Goal: Information Seeking & Learning: Learn about a topic

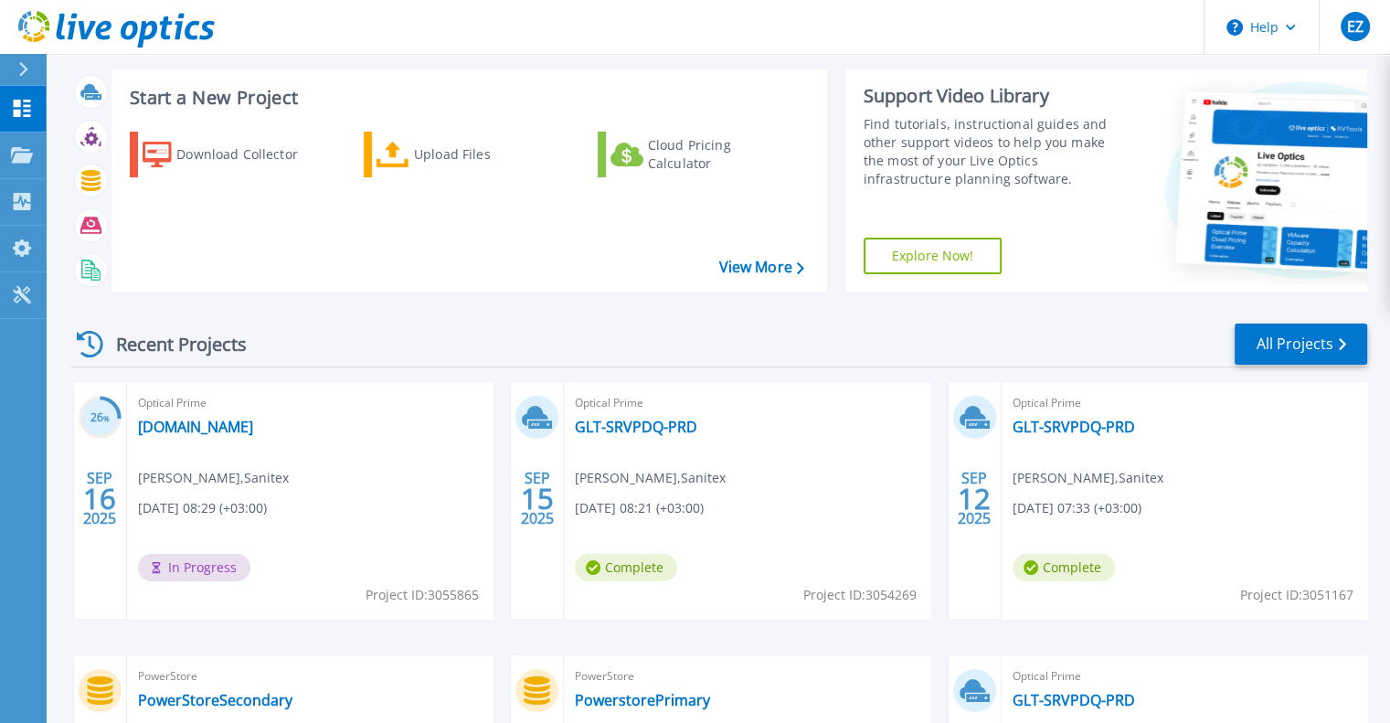
scroll to position [183, 0]
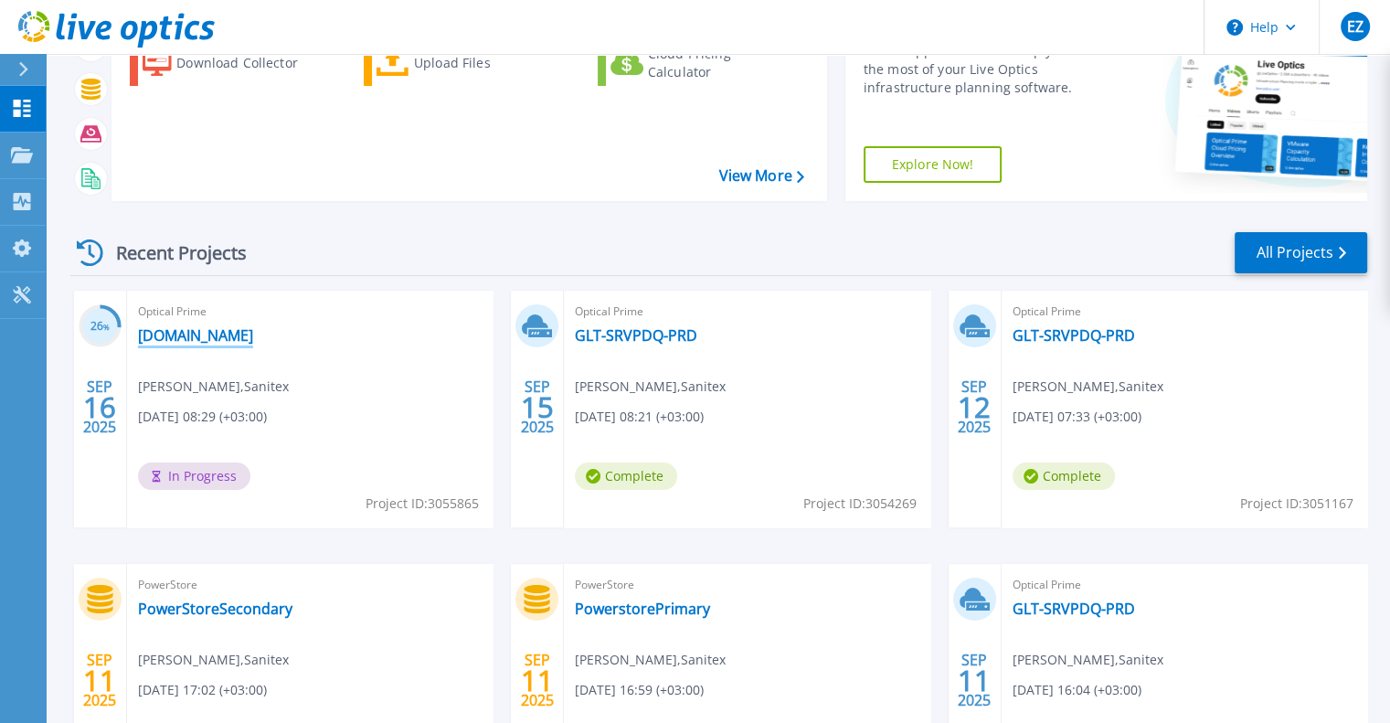
click at [227, 343] on link "[DOMAIN_NAME]" at bounding box center [195, 335] width 115 height 18
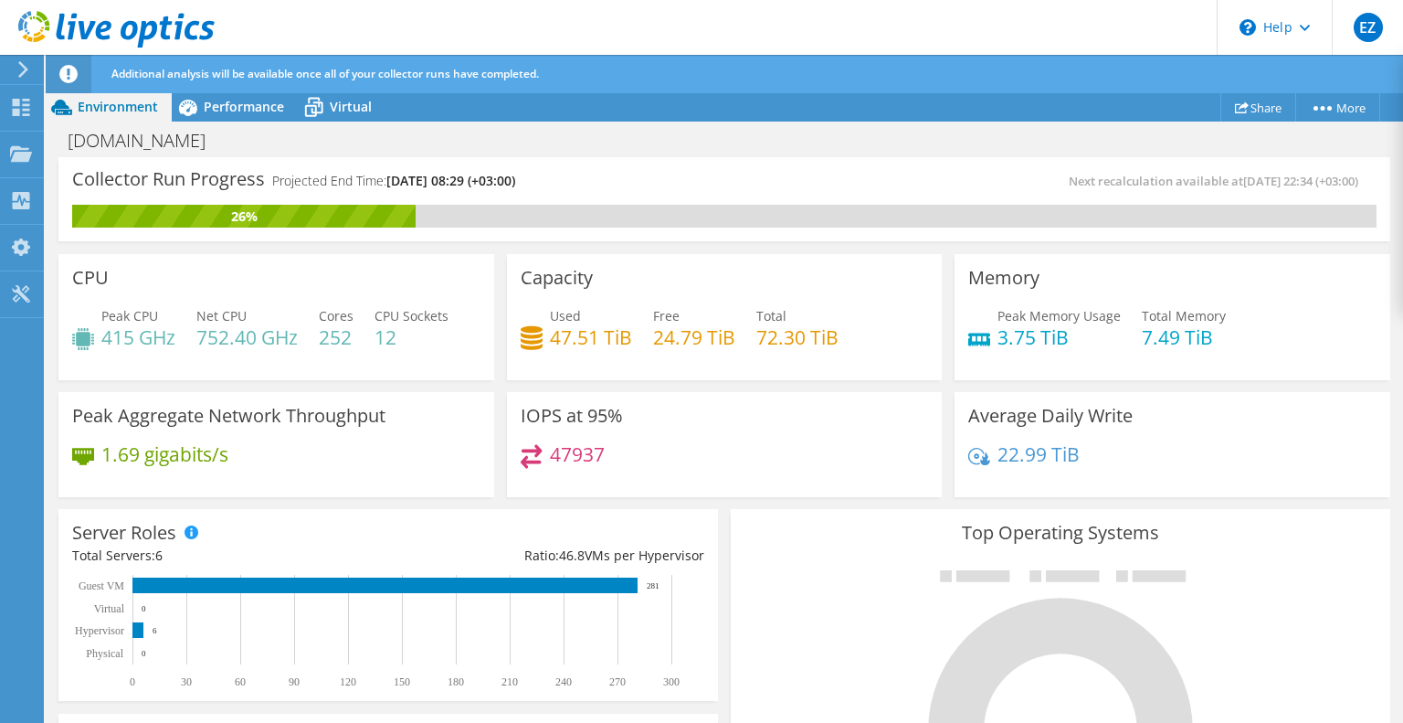
scroll to position [457, 0]
click at [212, 99] on span "Performance" at bounding box center [244, 106] width 80 height 17
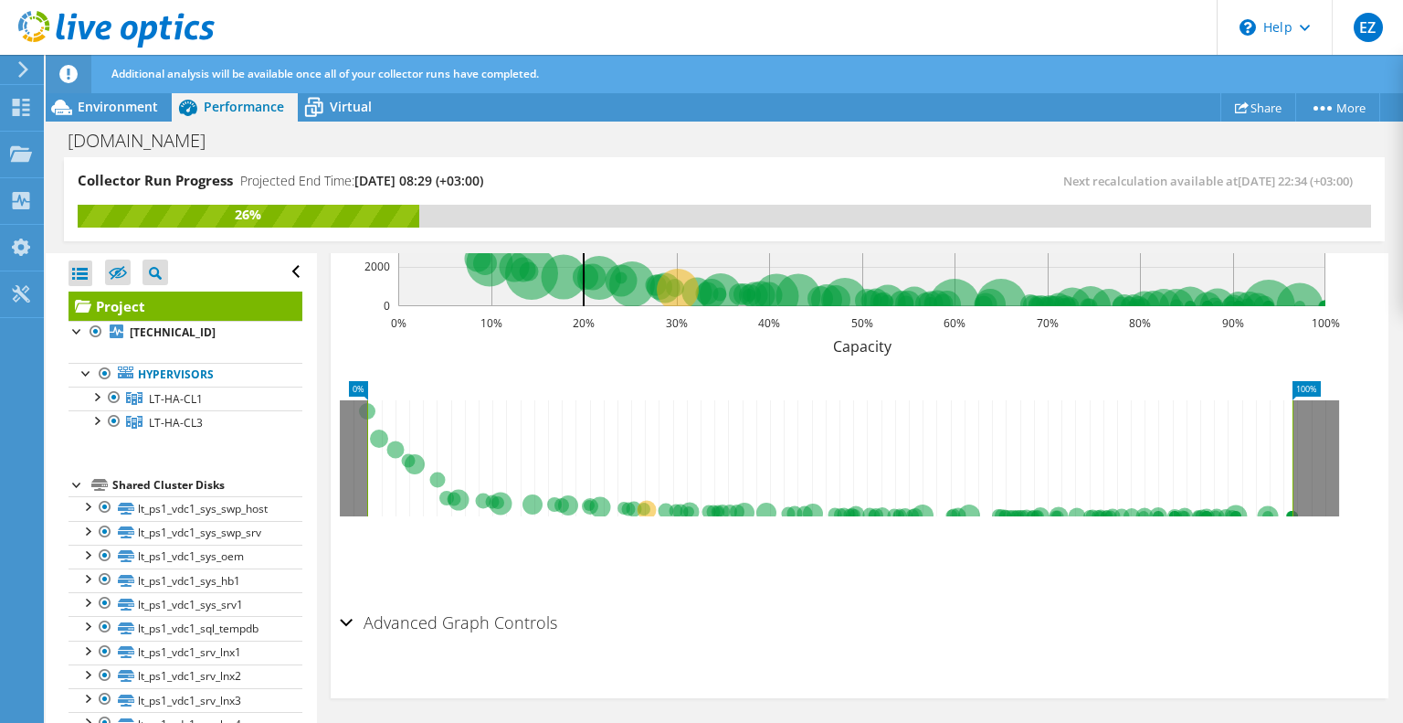
scroll to position [464, 0]
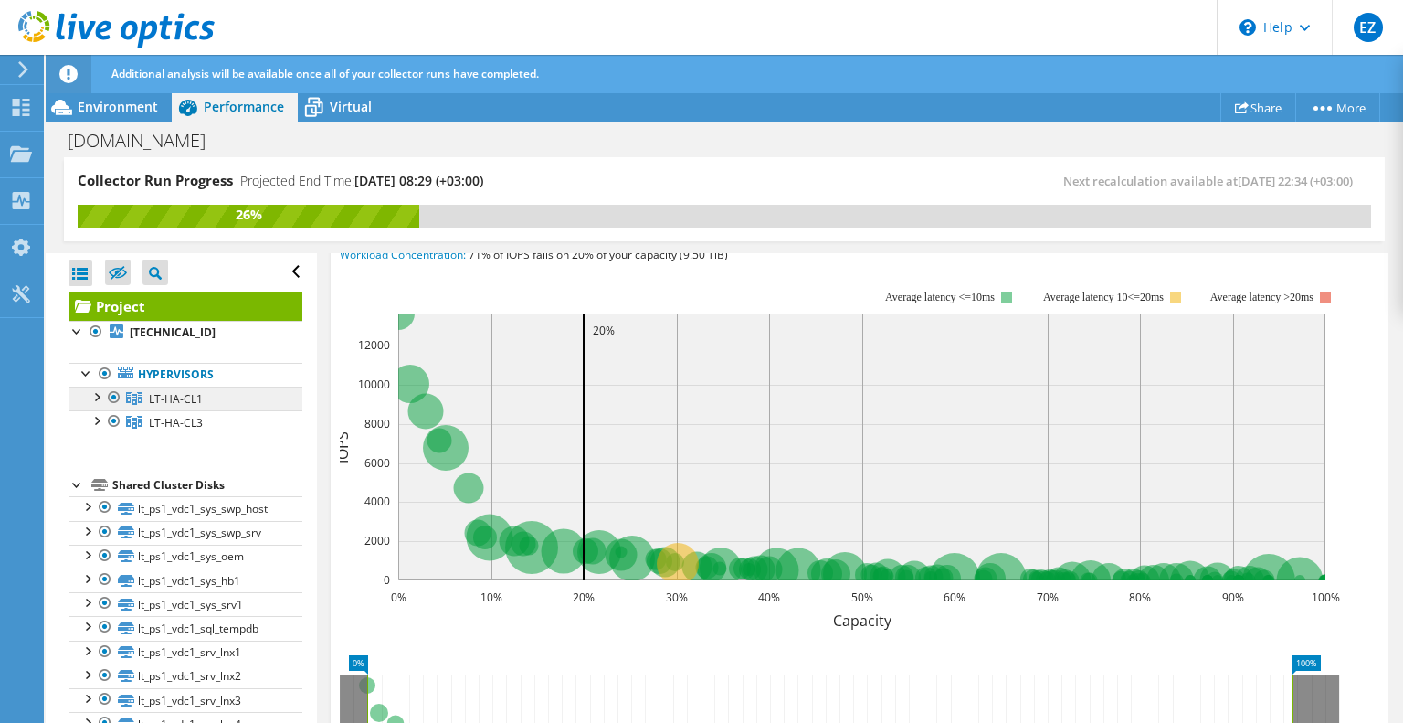
click at [174, 387] on link "LT-HA-CL1" at bounding box center [186, 399] width 234 height 24
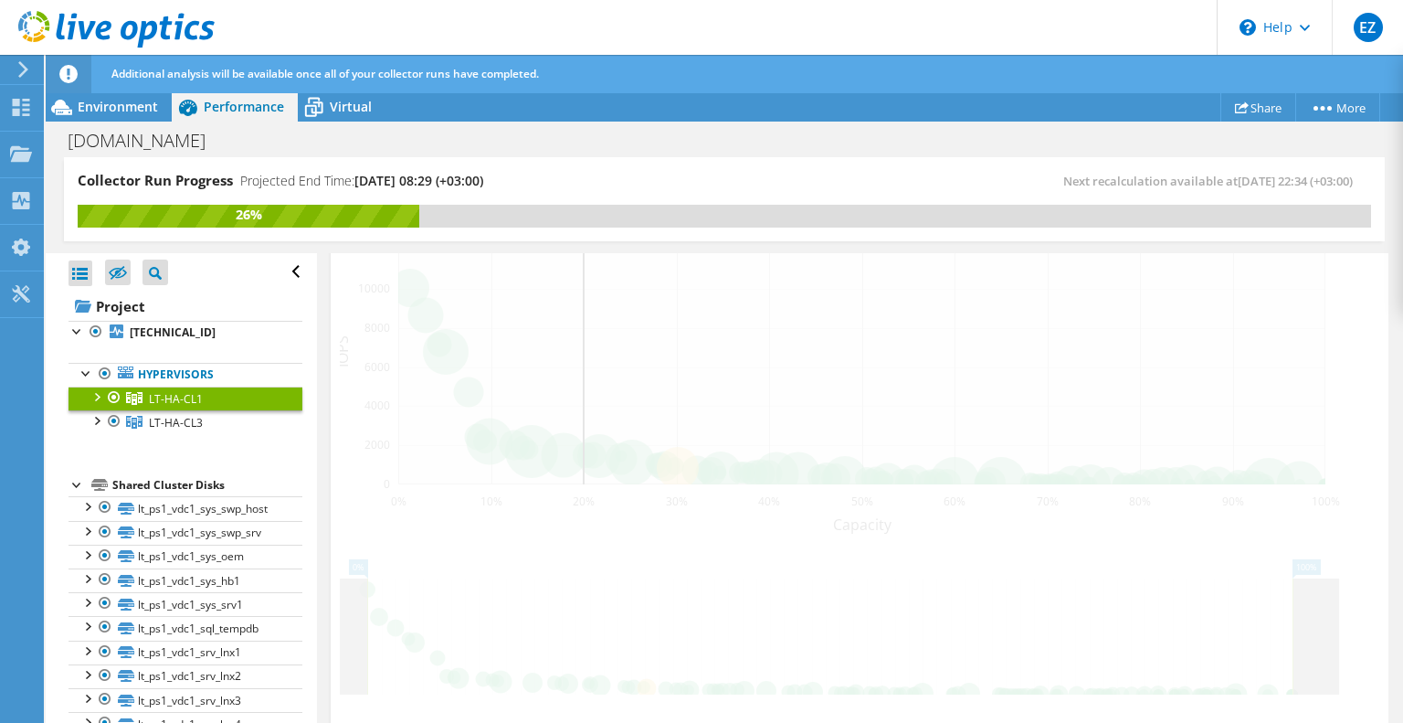
scroll to position [369, 0]
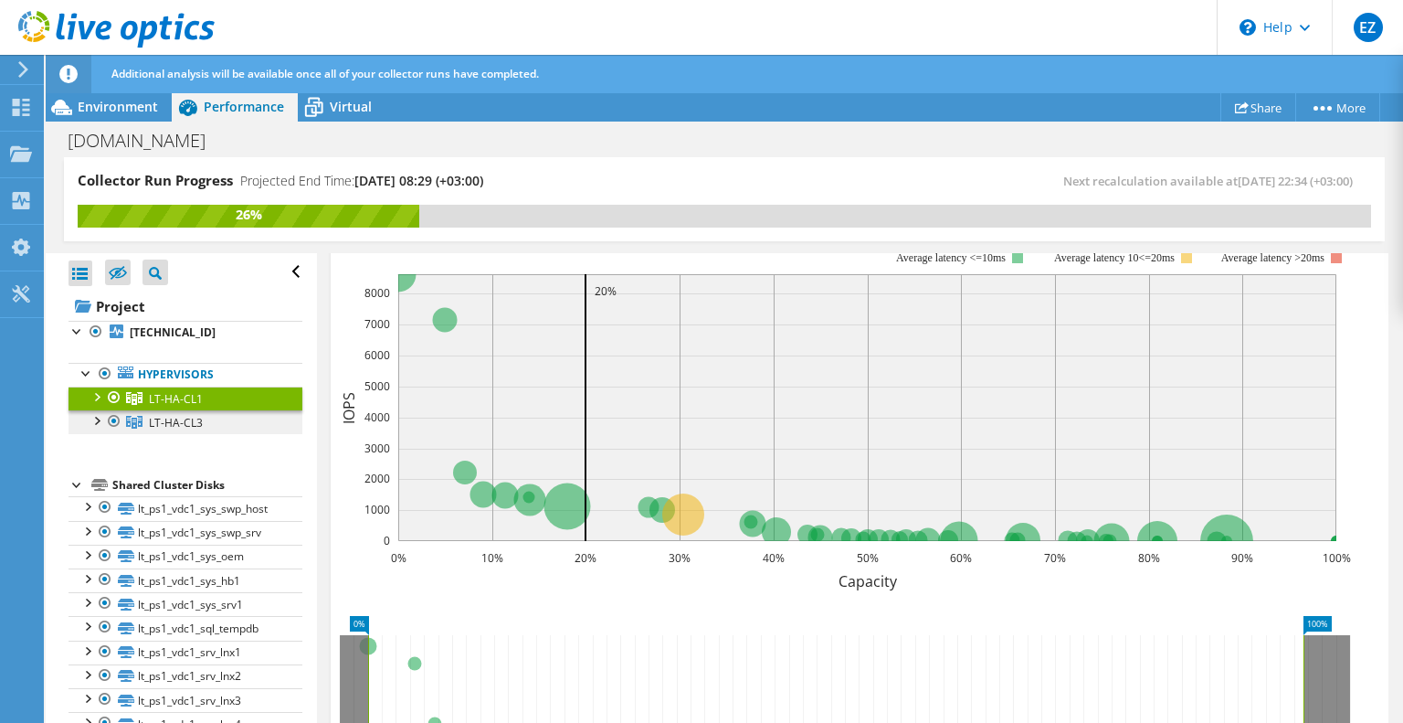
click at [174, 425] on span "LT-HA-CL3" at bounding box center [176, 423] width 54 height 16
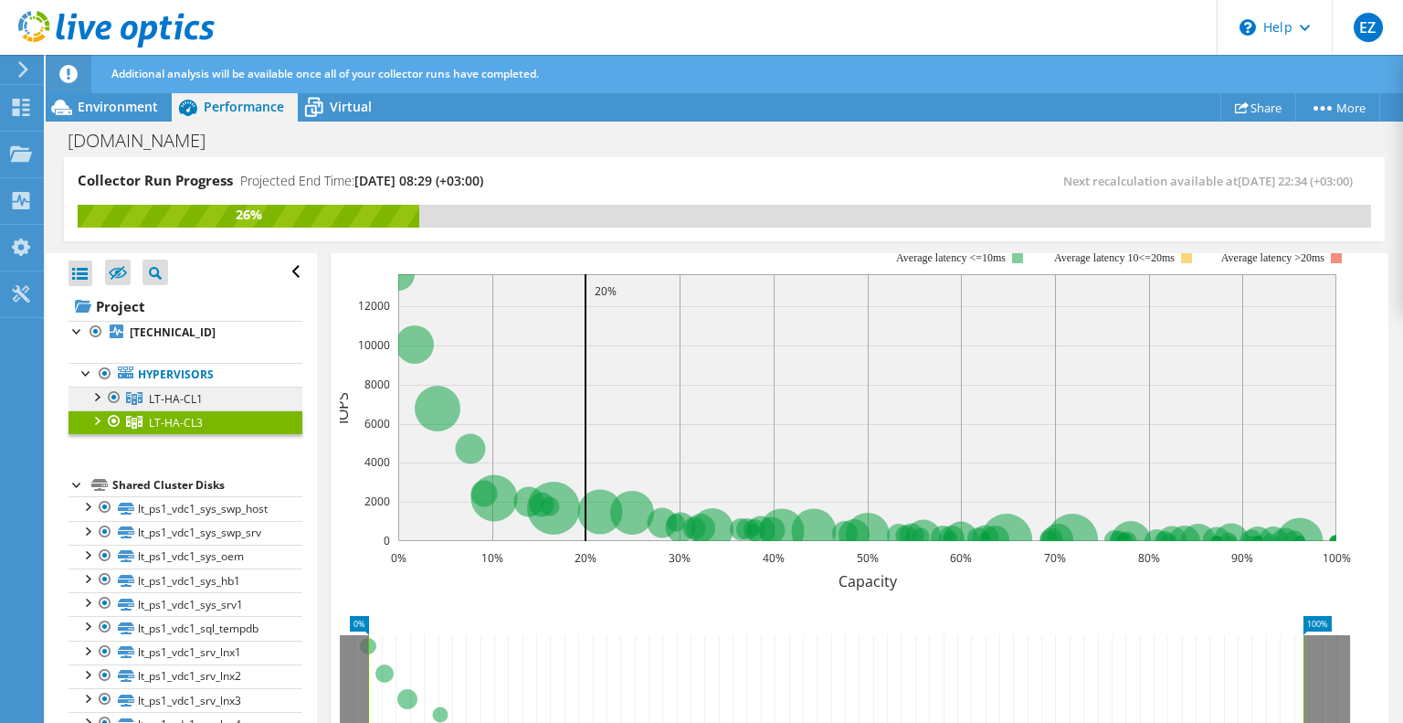
click at [183, 397] on span "LT-HA-CL1" at bounding box center [176, 399] width 54 height 16
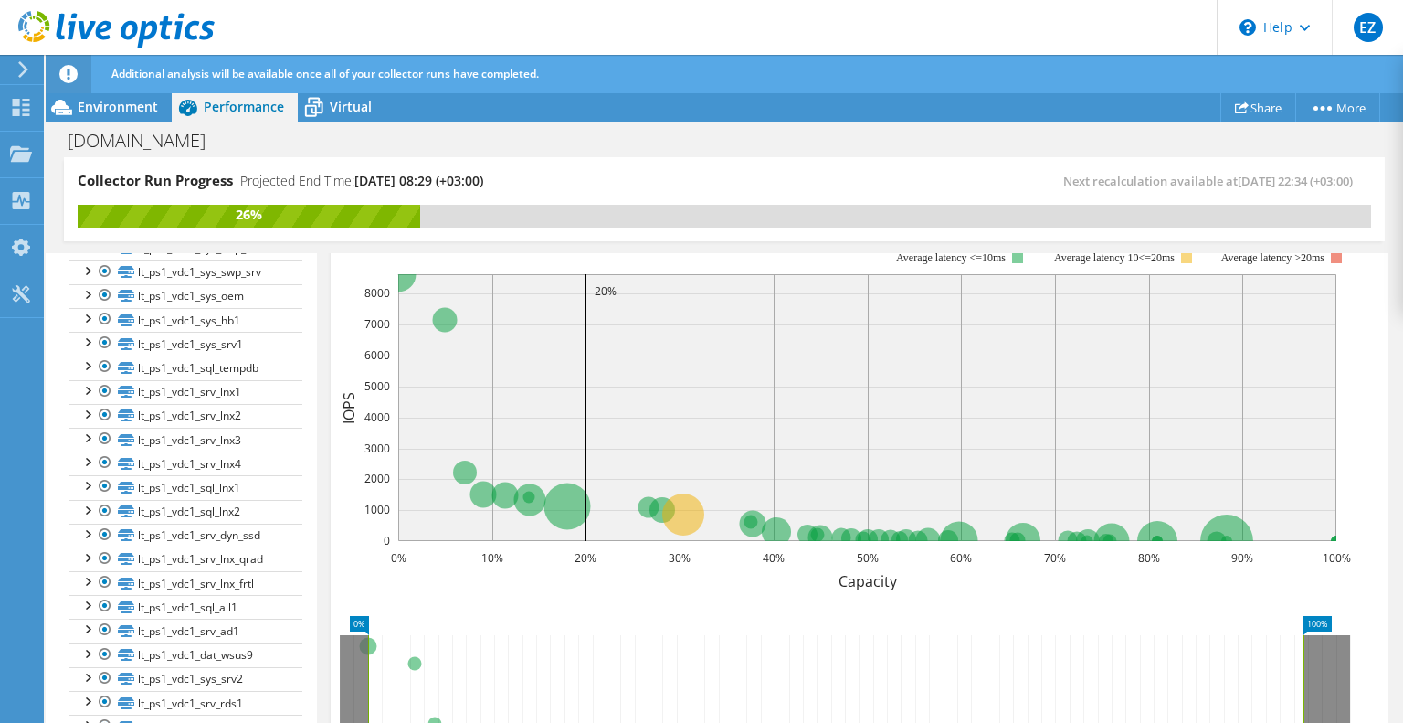
scroll to position [0, 0]
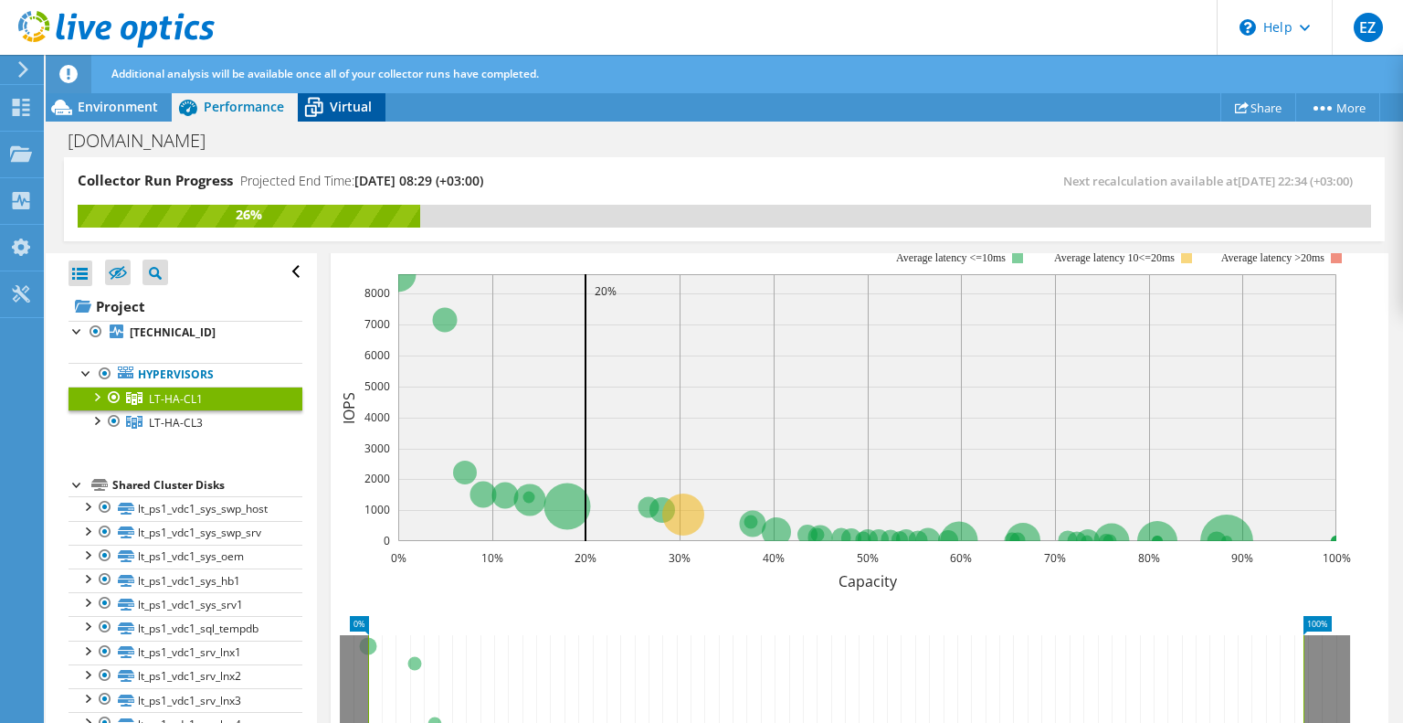
click at [361, 109] on span "Virtual" at bounding box center [351, 106] width 42 height 17
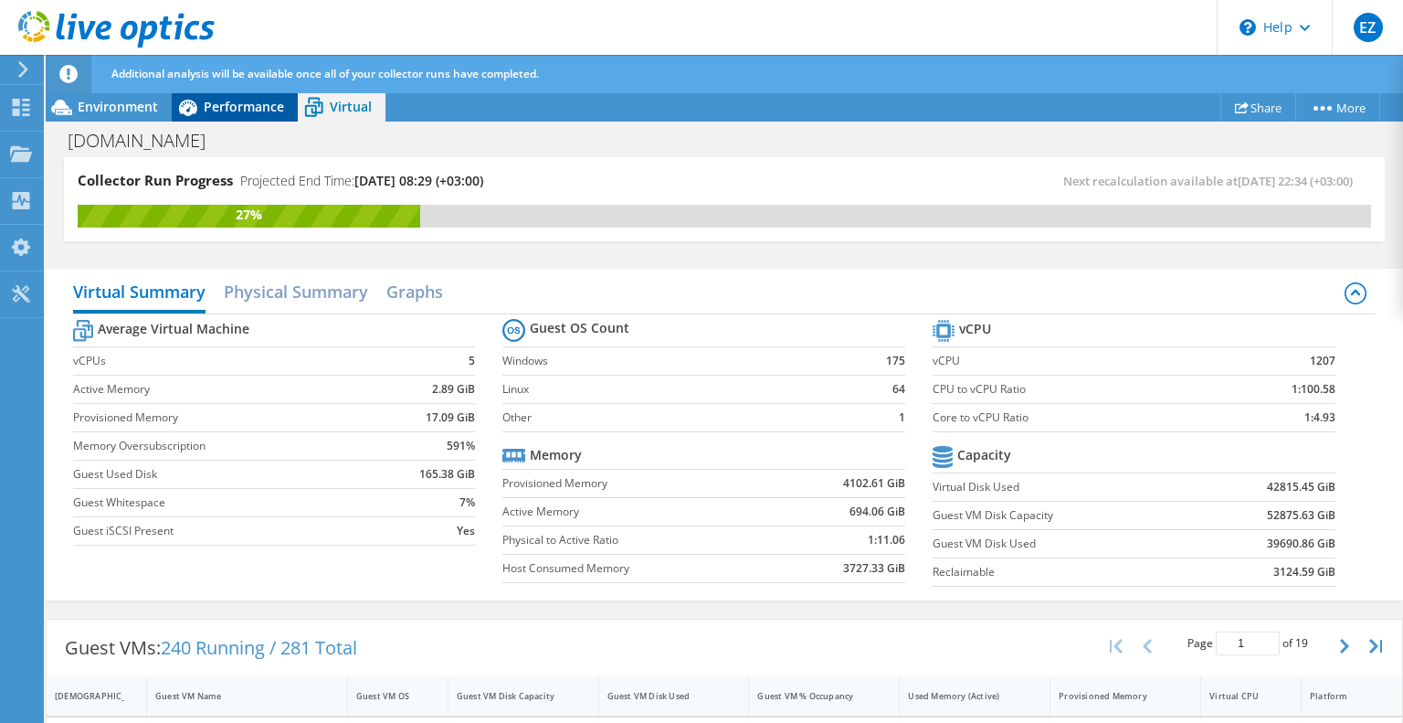
click at [227, 105] on span "Performance" at bounding box center [244, 106] width 80 height 17
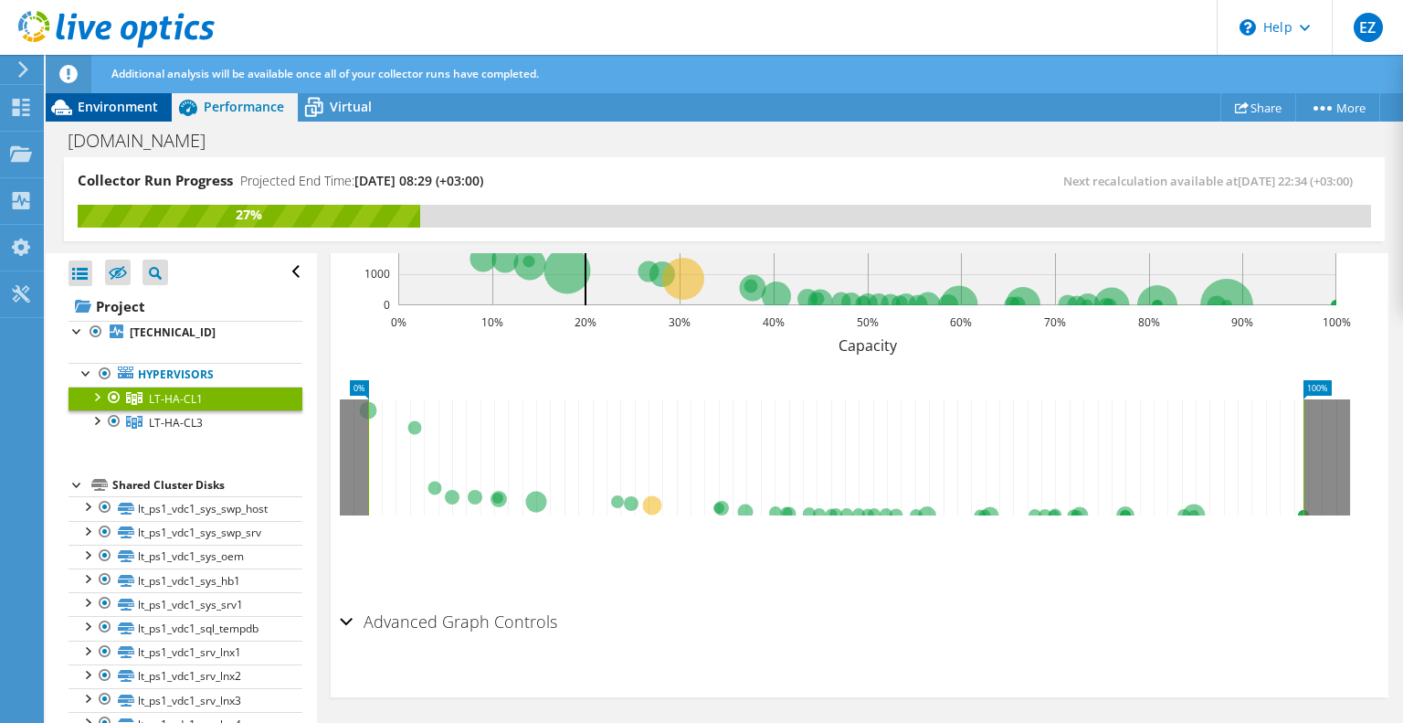
click at [107, 109] on span "Environment" at bounding box center [118, 106] width 80 height 17
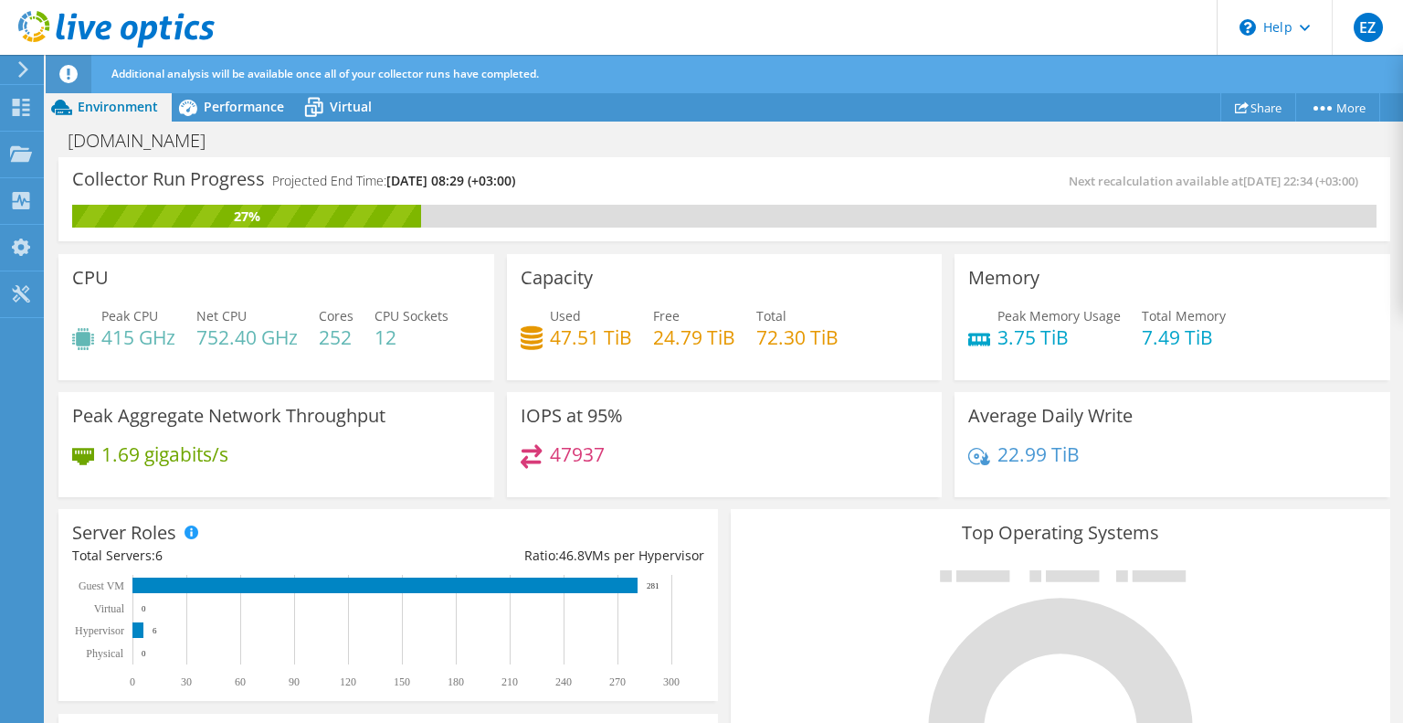
click at [765, 181] on div "Next recalculation available at 09/16/2025, 22:34 (+03:00)" at bounding box center [1051, 181] width 652 height 21
drag, startPoint x: 559, startPoint y: 334, endPoint x: 833, endPoint y: 366, distance: 276.0
click at [833, 358] on div "Used 47.51 TiB Free 24.79 TiB Total 72.30 TiB" at bounding box center [725, 335] width 408 height 59
click at [815, 445] on div "47937" at bounding box center [725, 463] width 408 height 39
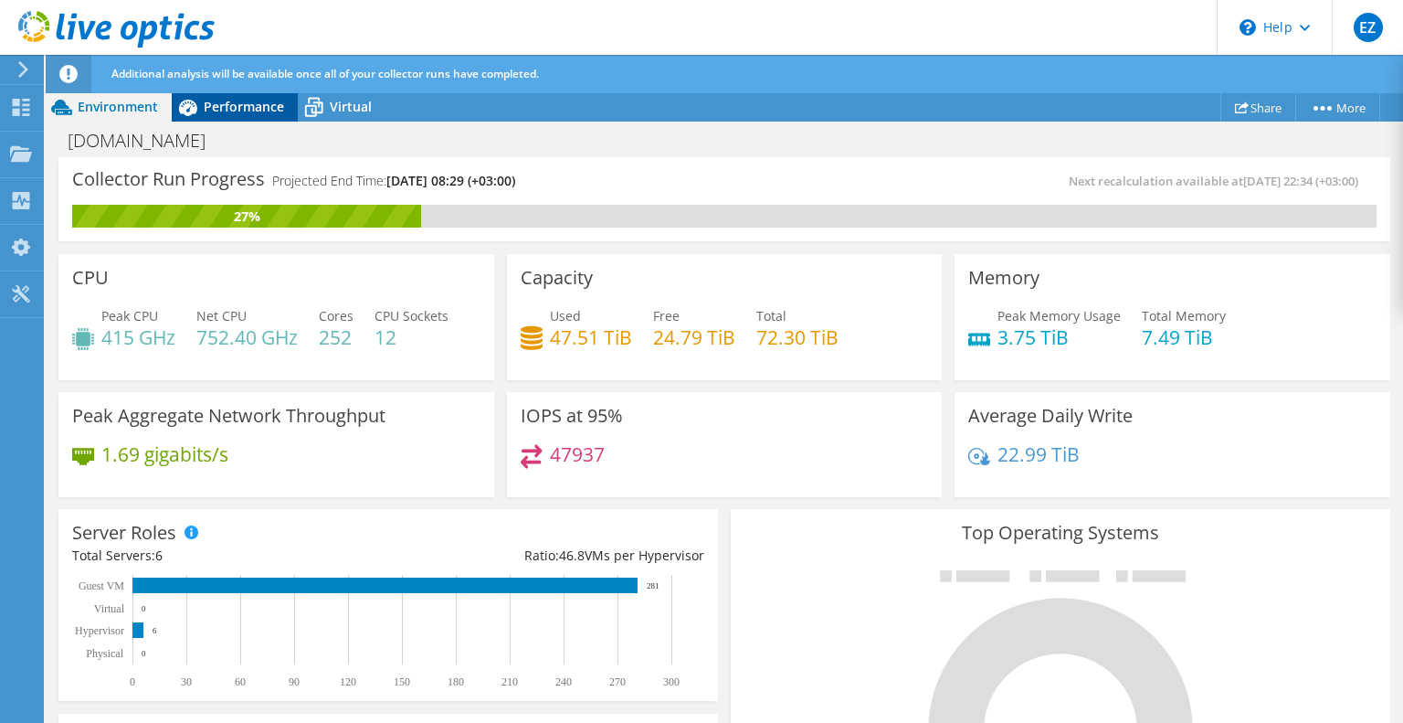
click at [235, 114] on span "Performance" at bounding box center [244, 106] width 80 height 17
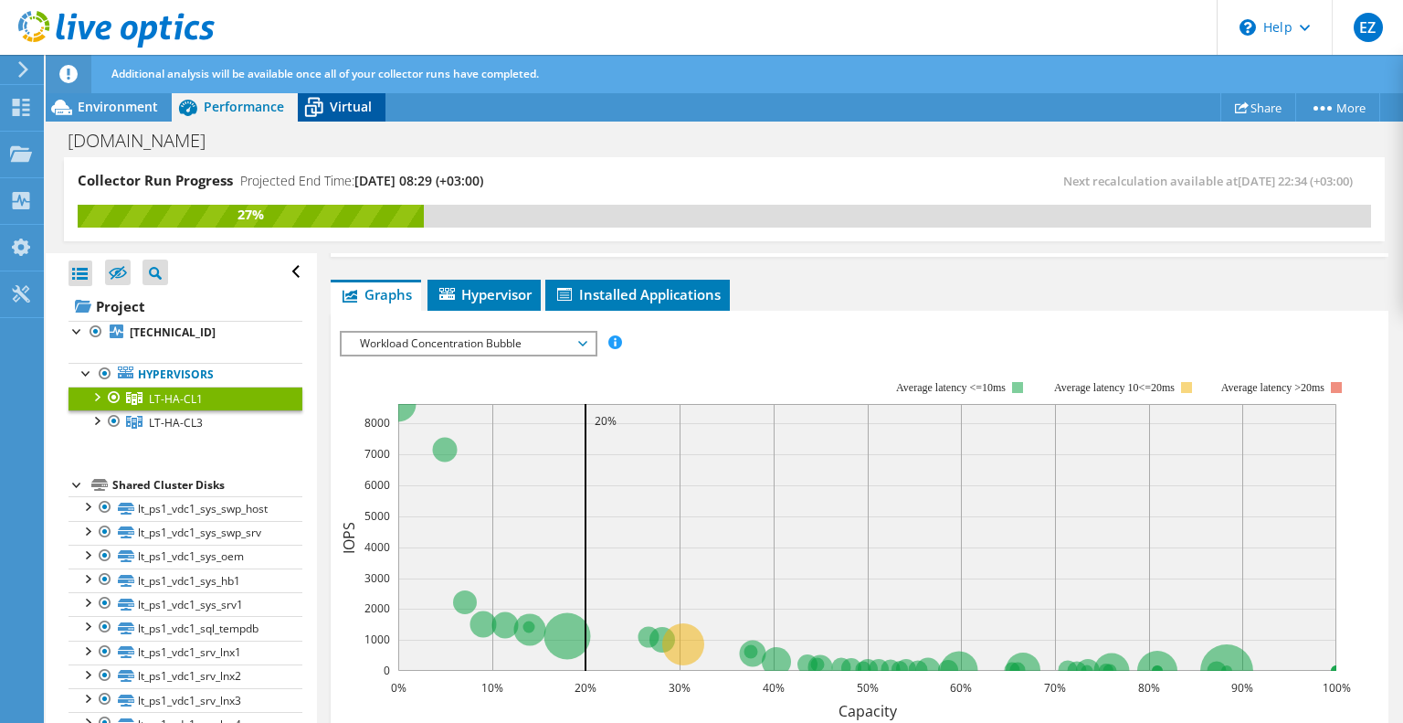
click at [351, 101] on span "Virtual" at bounding box center [351, 106] width 42 height 17
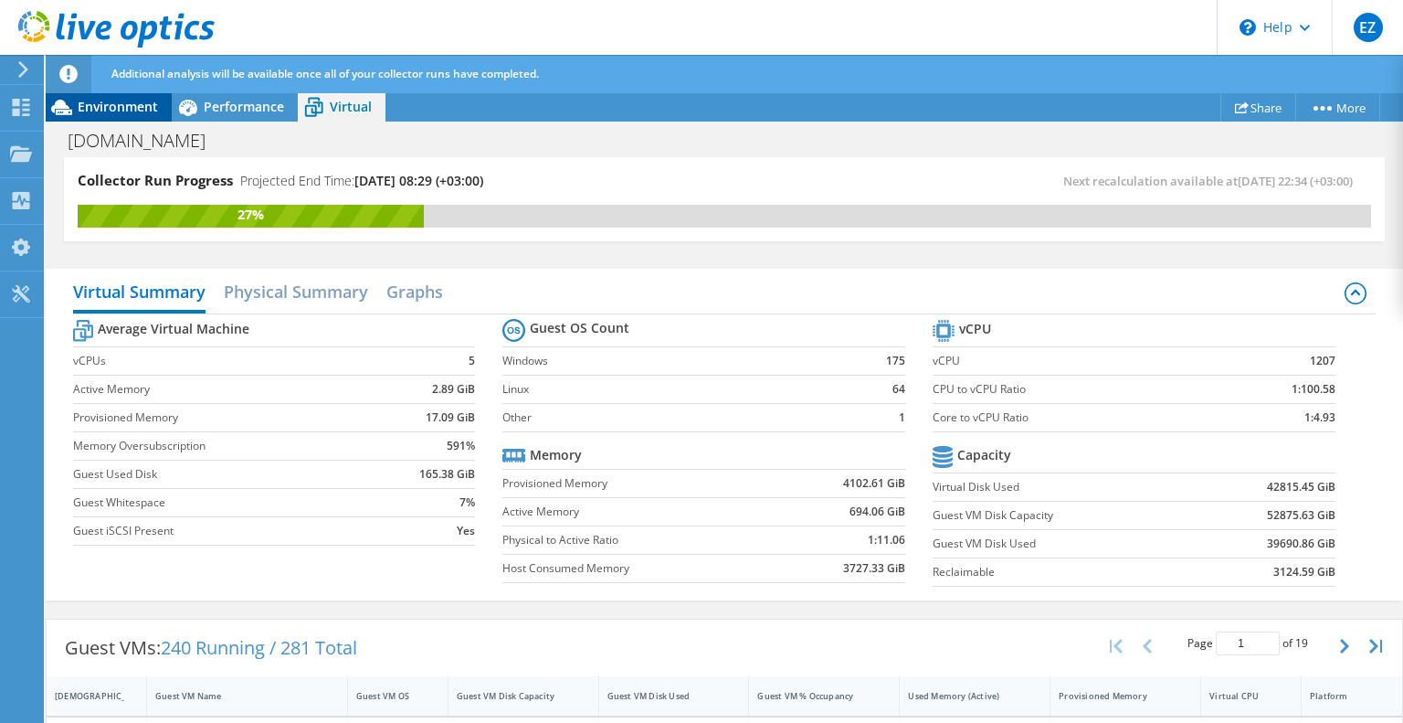
click at [117, 105] on span "Environment" at bounding box center [118, 106] width 80 height 17
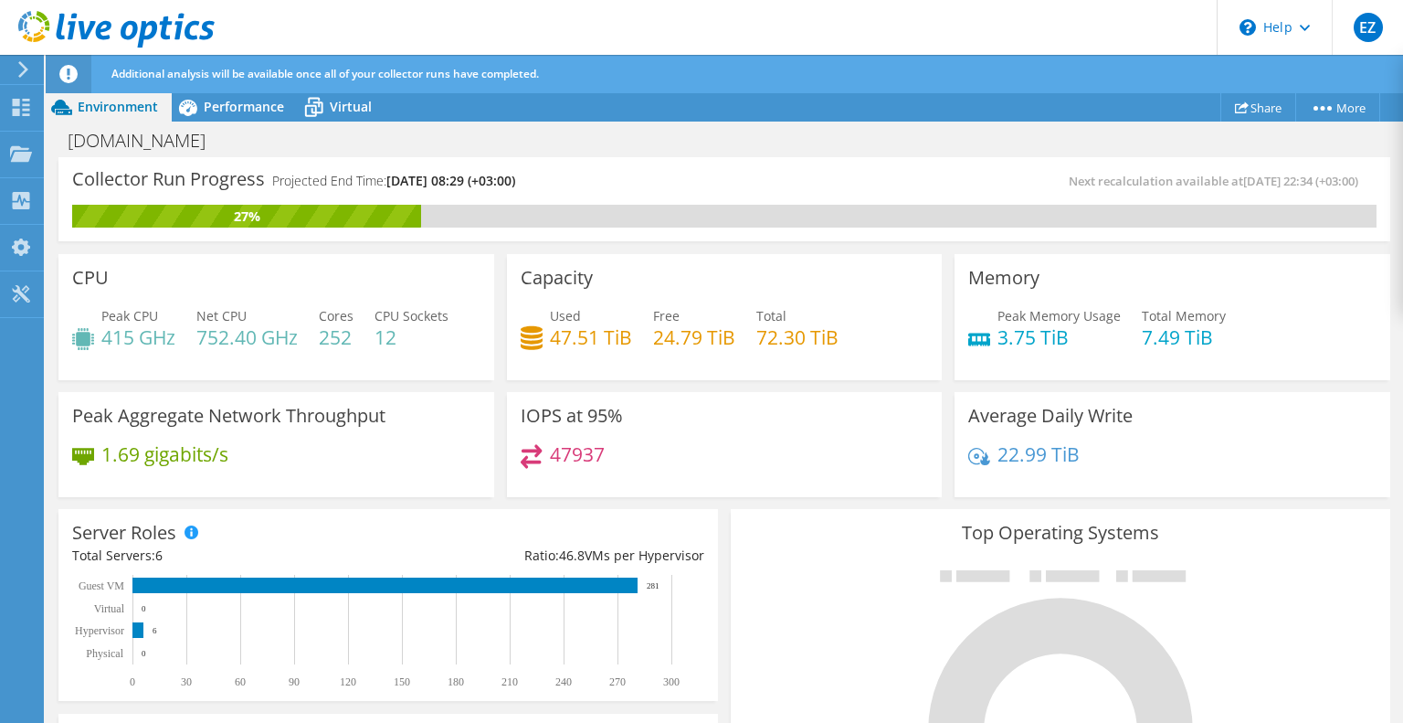
click at [718, 134] on div "lt-vdc3-vc3.sanitex.org Print" at bounding box center [725, 140] width 1358 height 34
click at [710, 180] on div "Collector Run Progress Projected End Time: 09/17/2025, 08:29 (+03:00)" at bounding box center [398, 188] width 652 height 34
